Goal: Check status: Check status

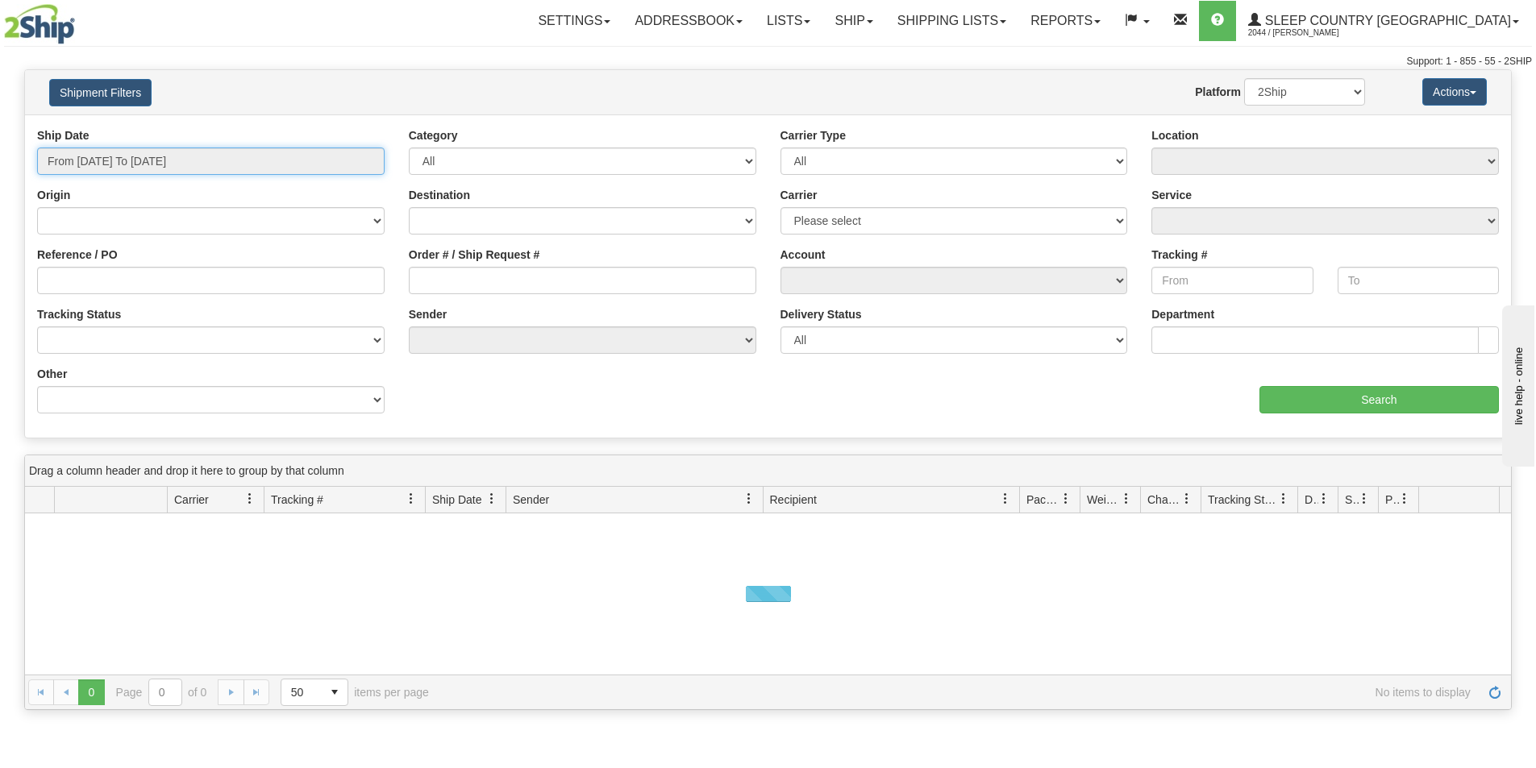
click at [127, 154] on input "From [DATE] To [DATE]" at bounding box center [210, 161] width 347 height 27
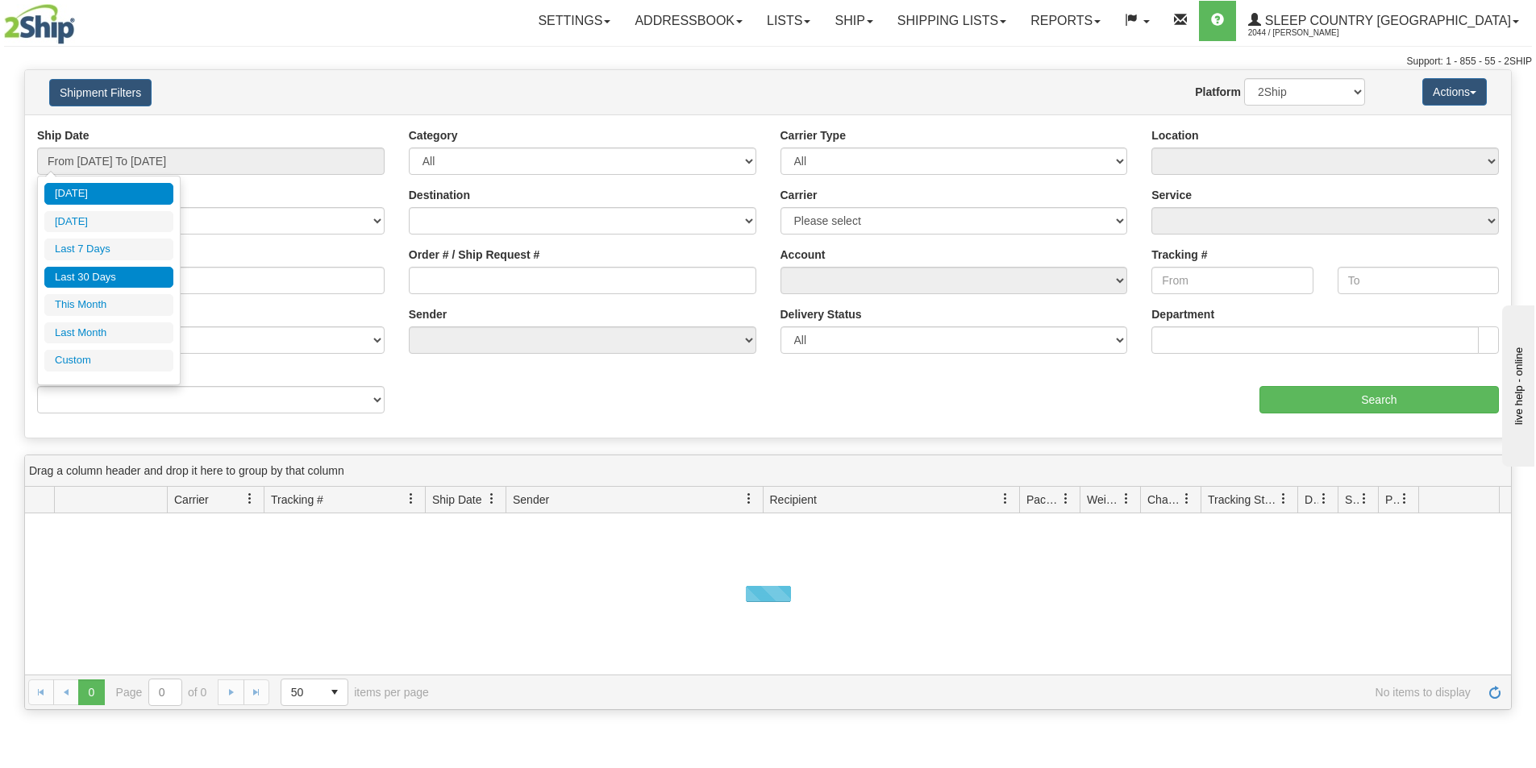
click at [99, 284] on li "Last 30 Days" at bounding box center [108, 278] width 129 height 22
type input "From [DATE] To [DATE]"
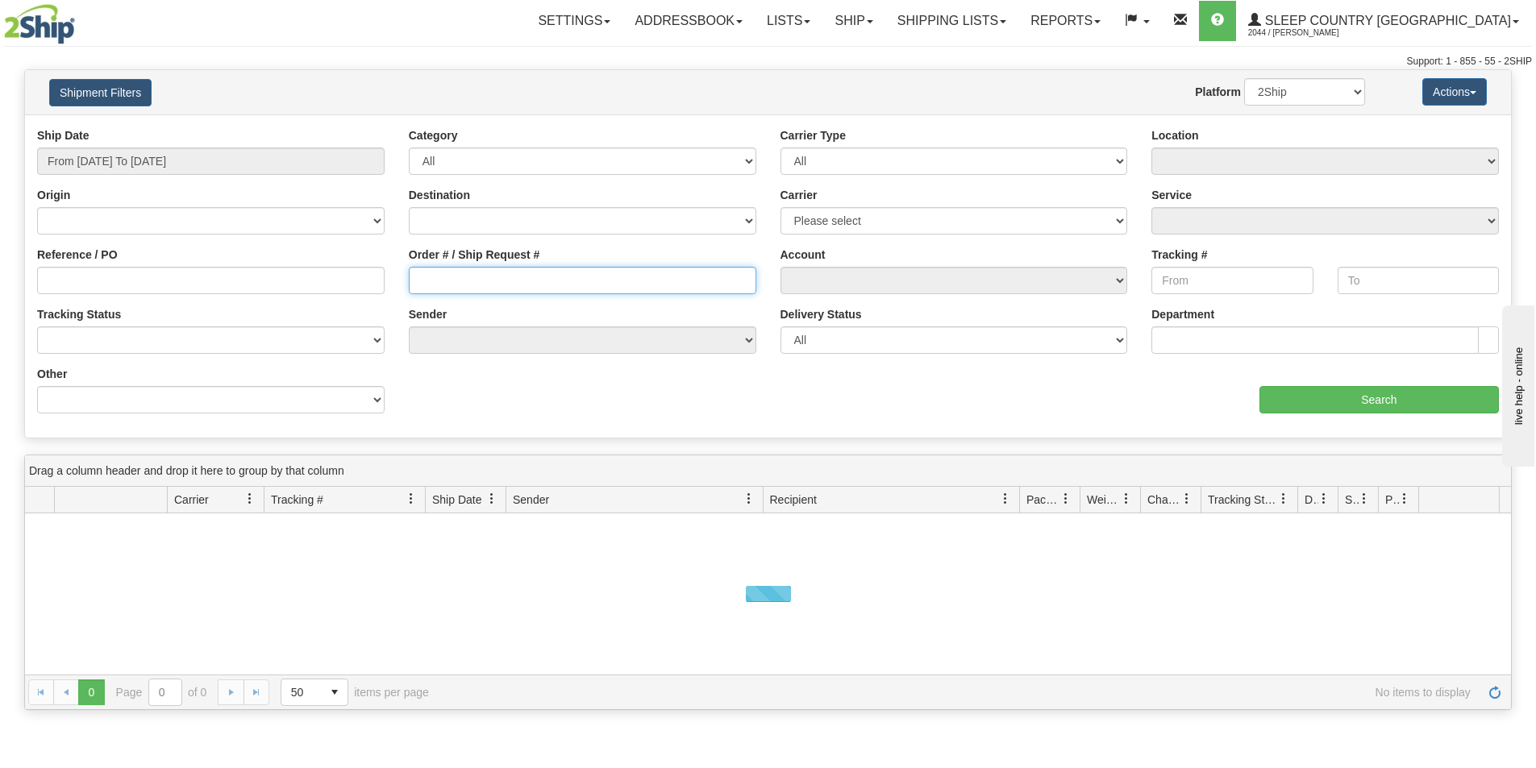
click at [509, 287] on input "Order # / Ship Request #" at bounding box center [582, 280] width 347 height 27
paste input "9000I110107"
type input "9000I110107"
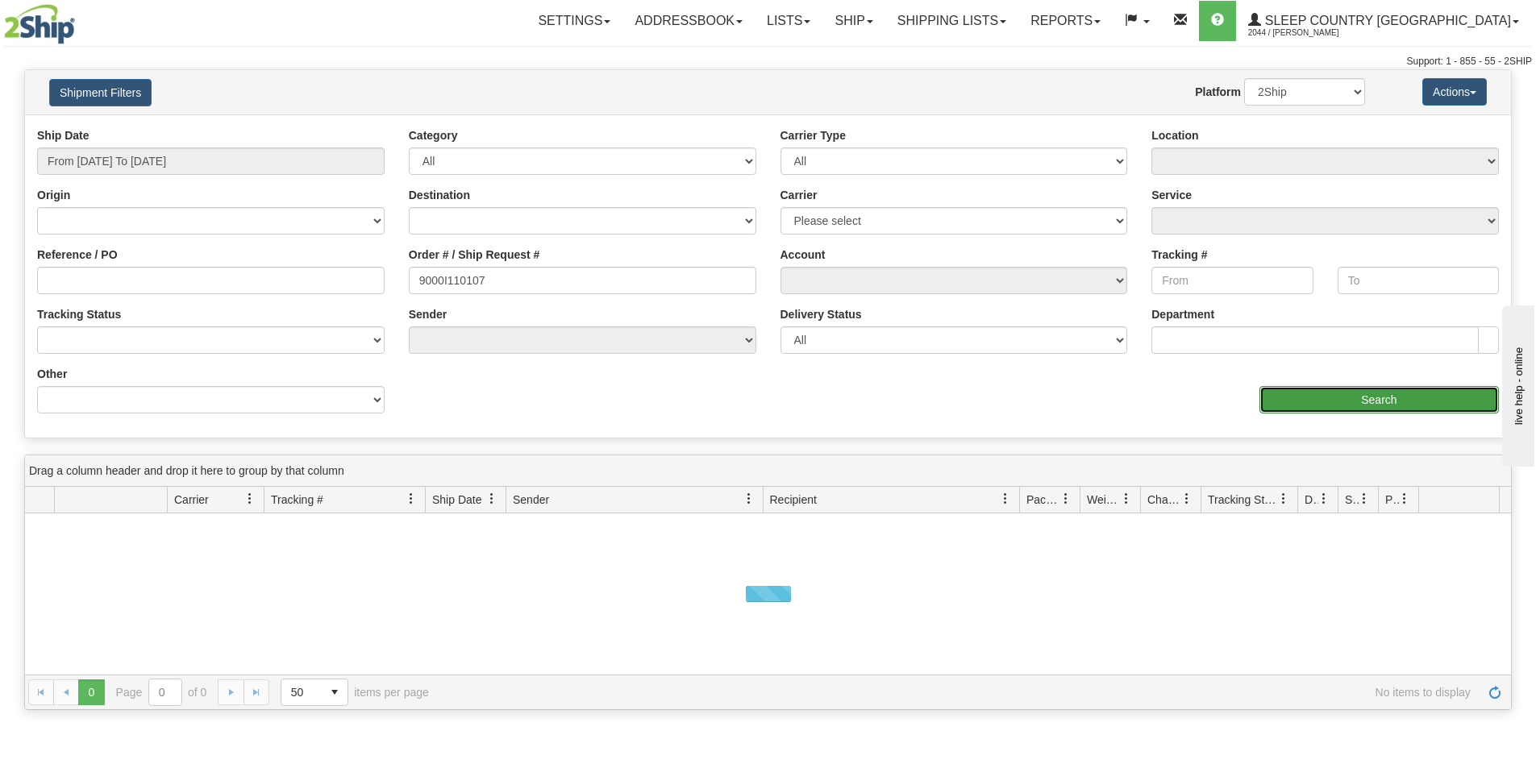
click at [1328, 392] on input "Search" at bounding box center [1378, 399] width 239 height 27
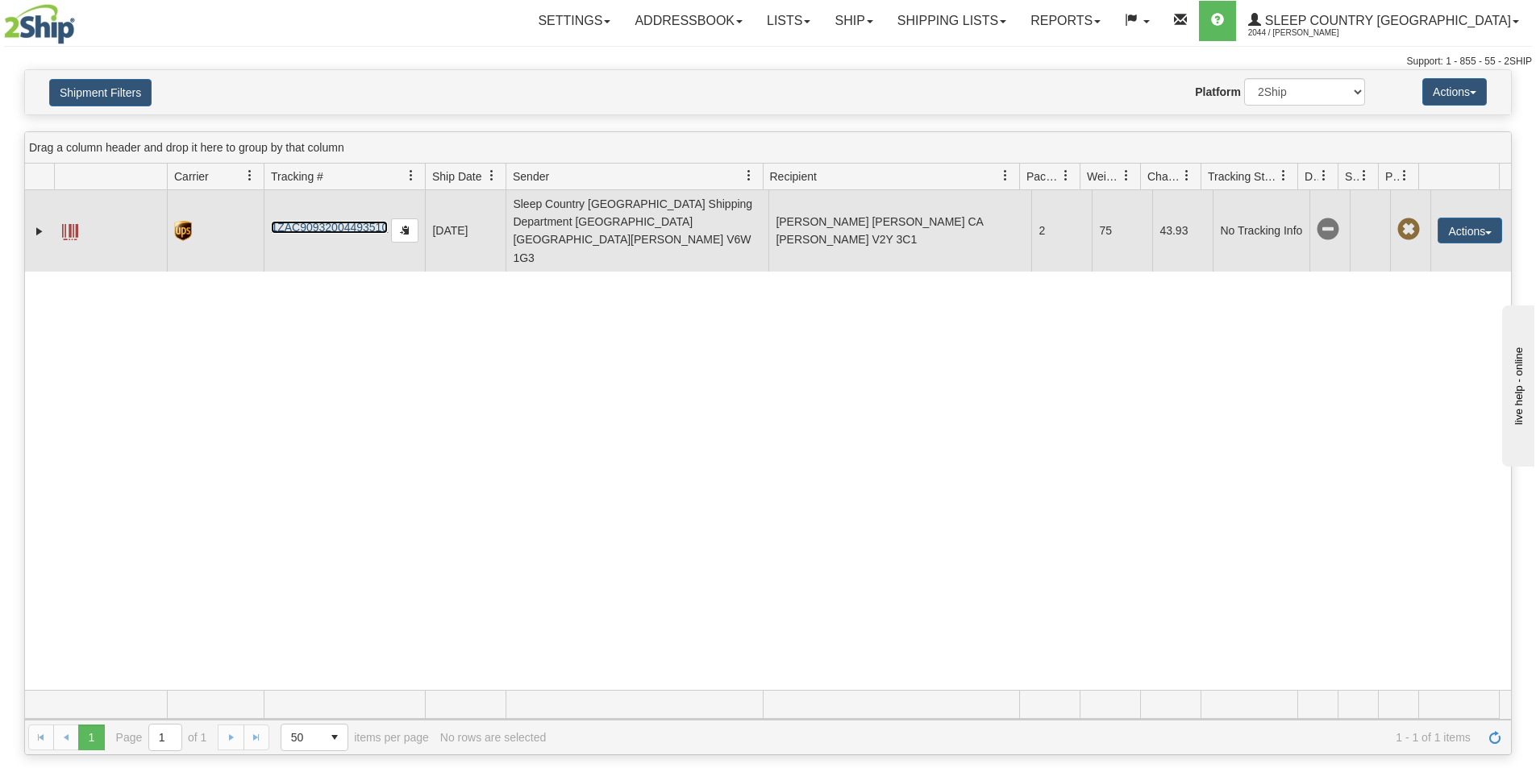
click at [306, 221] on link "1ZAC90932004493510" at bounding box center [329, 227] width 117 height 13
